Goal: Navigation & Orientation: Find specific page/section

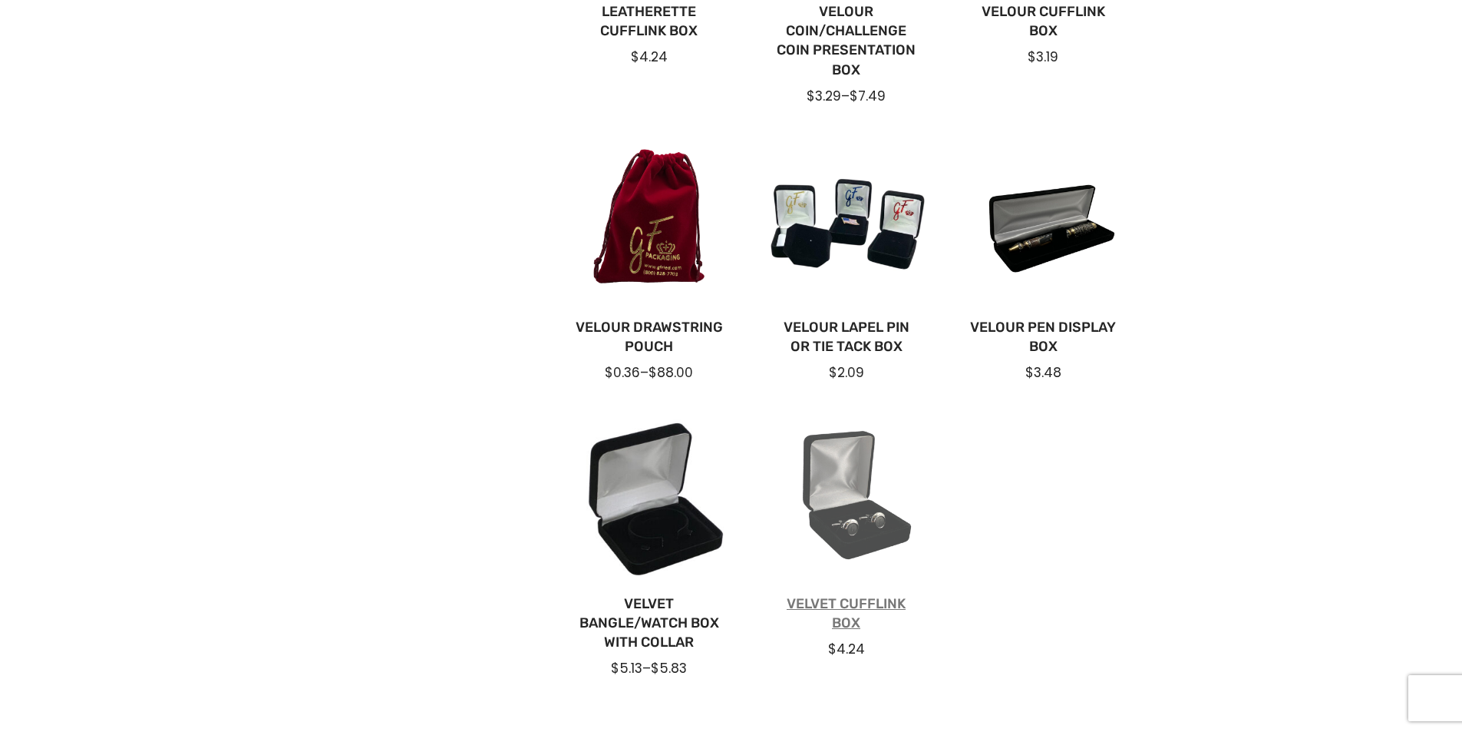
scroll to position [230, 0]
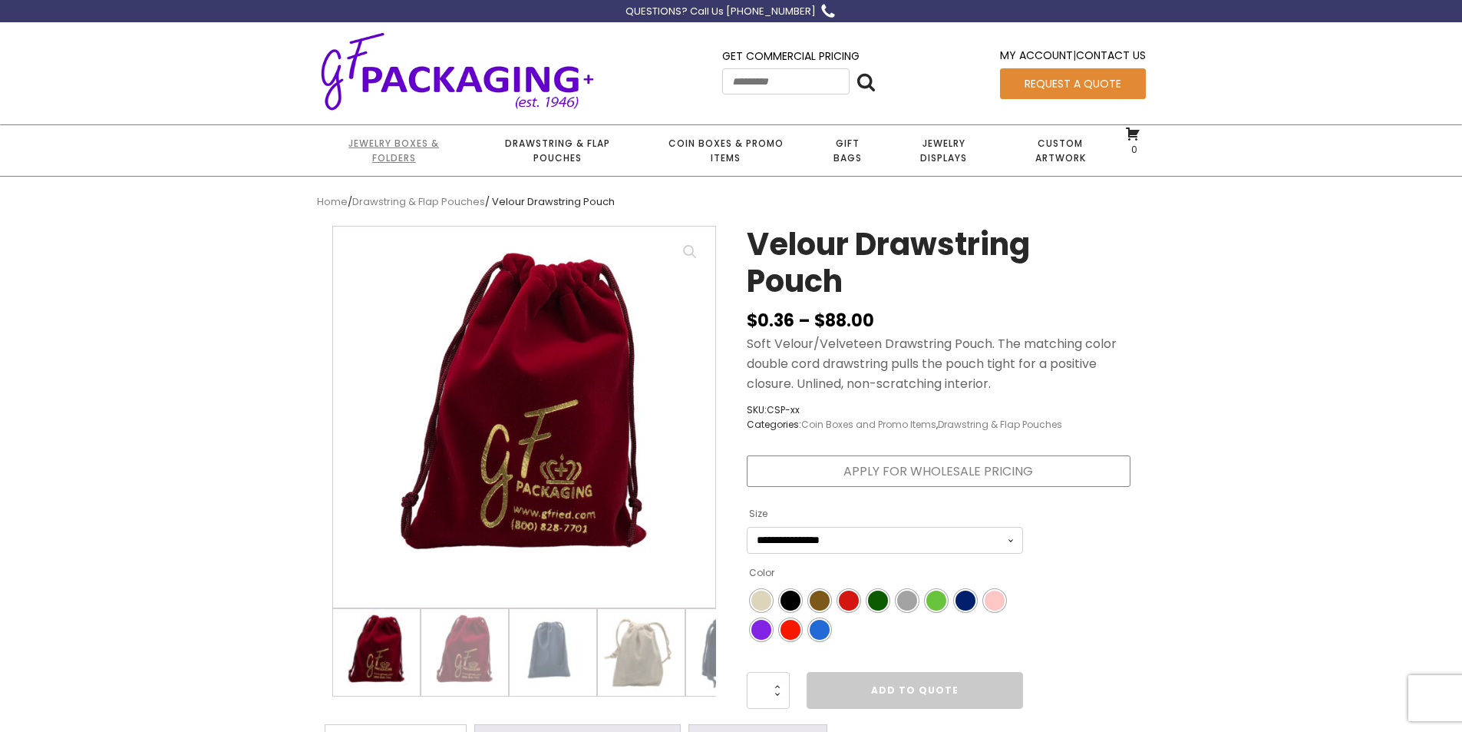
click at [417, 147] on link "Jewelry Boxes & Folders" at bounding box center [394, 150] width 154 height 51
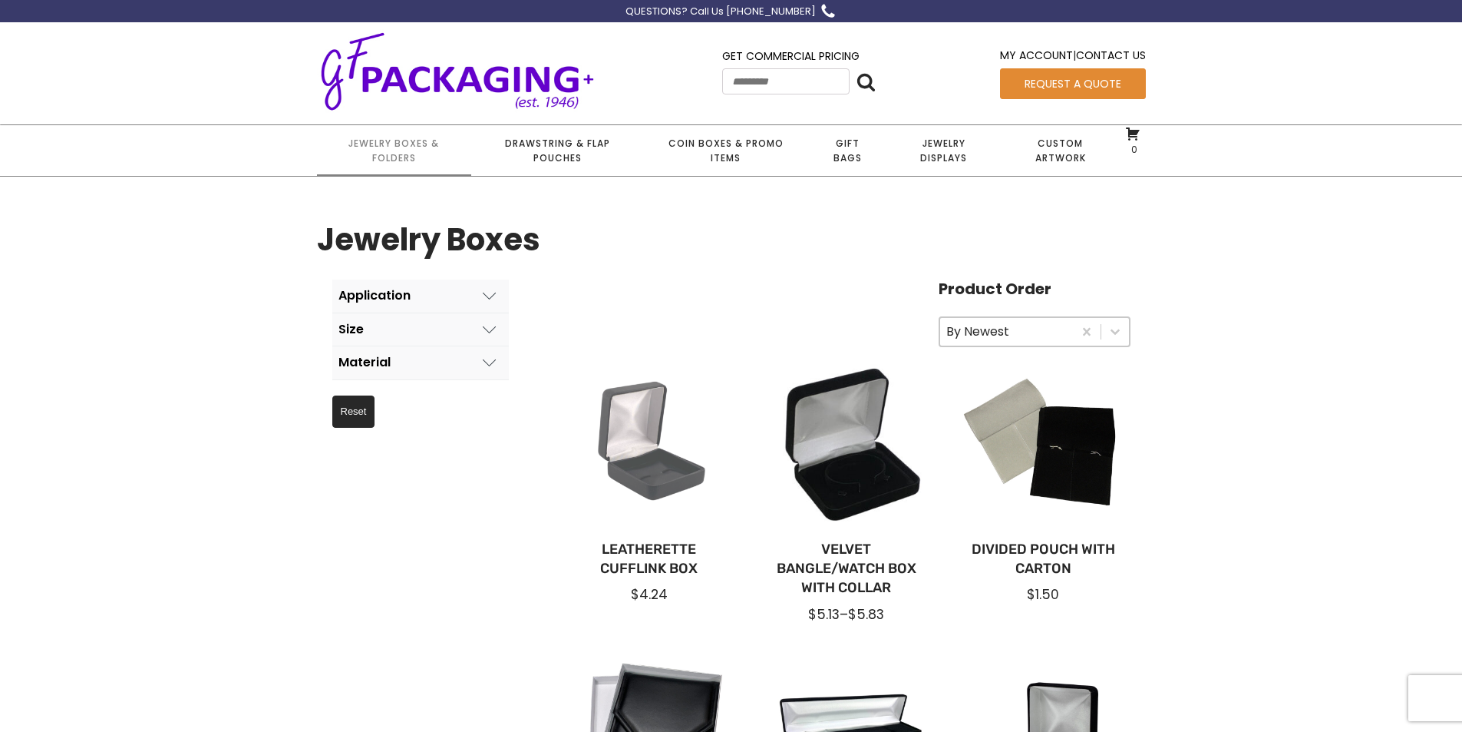
click at [669, 464] on div at bounding box center [649, 445] width 173 height 173
